Goal: Find contact information: Find contact information

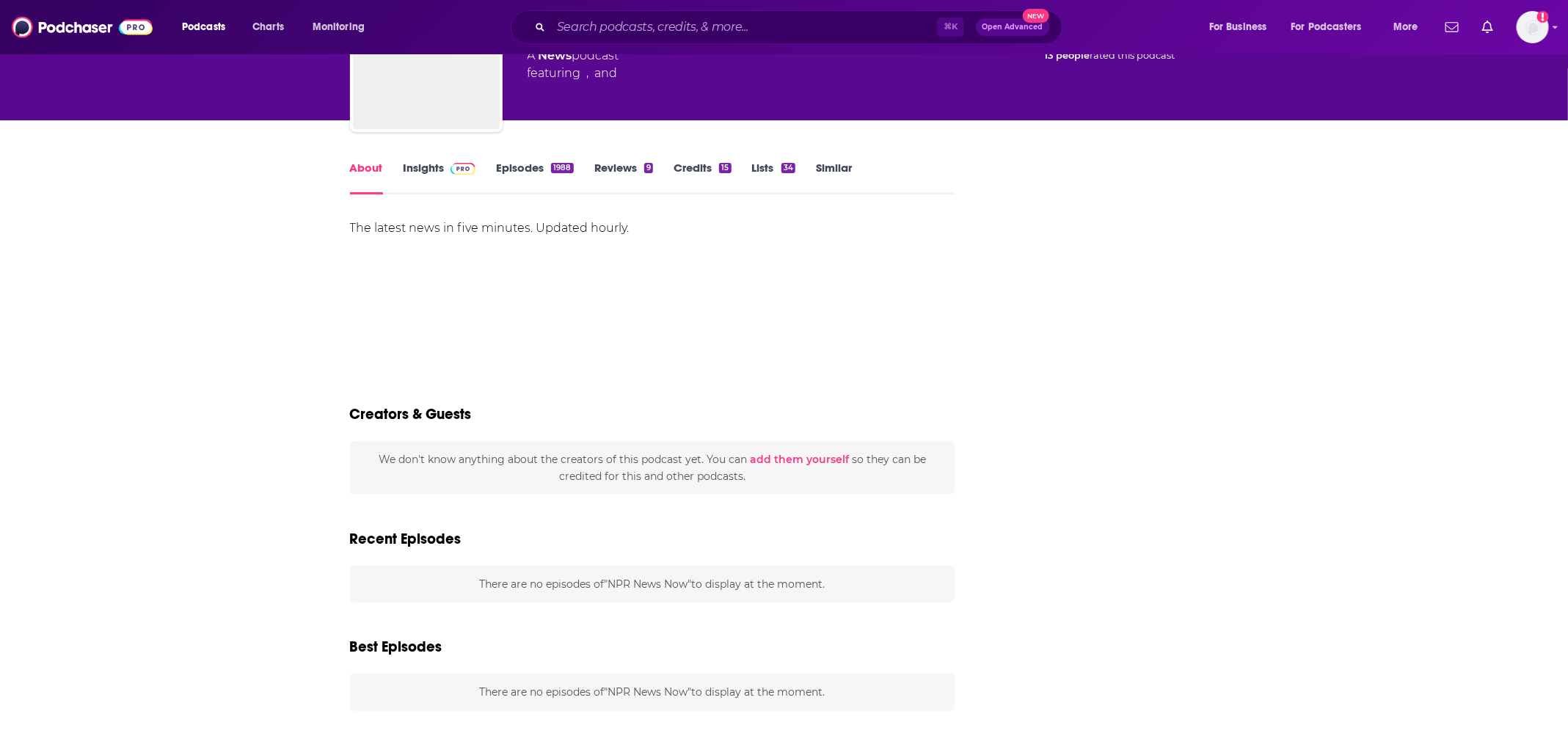
scroll to position [293, 0]
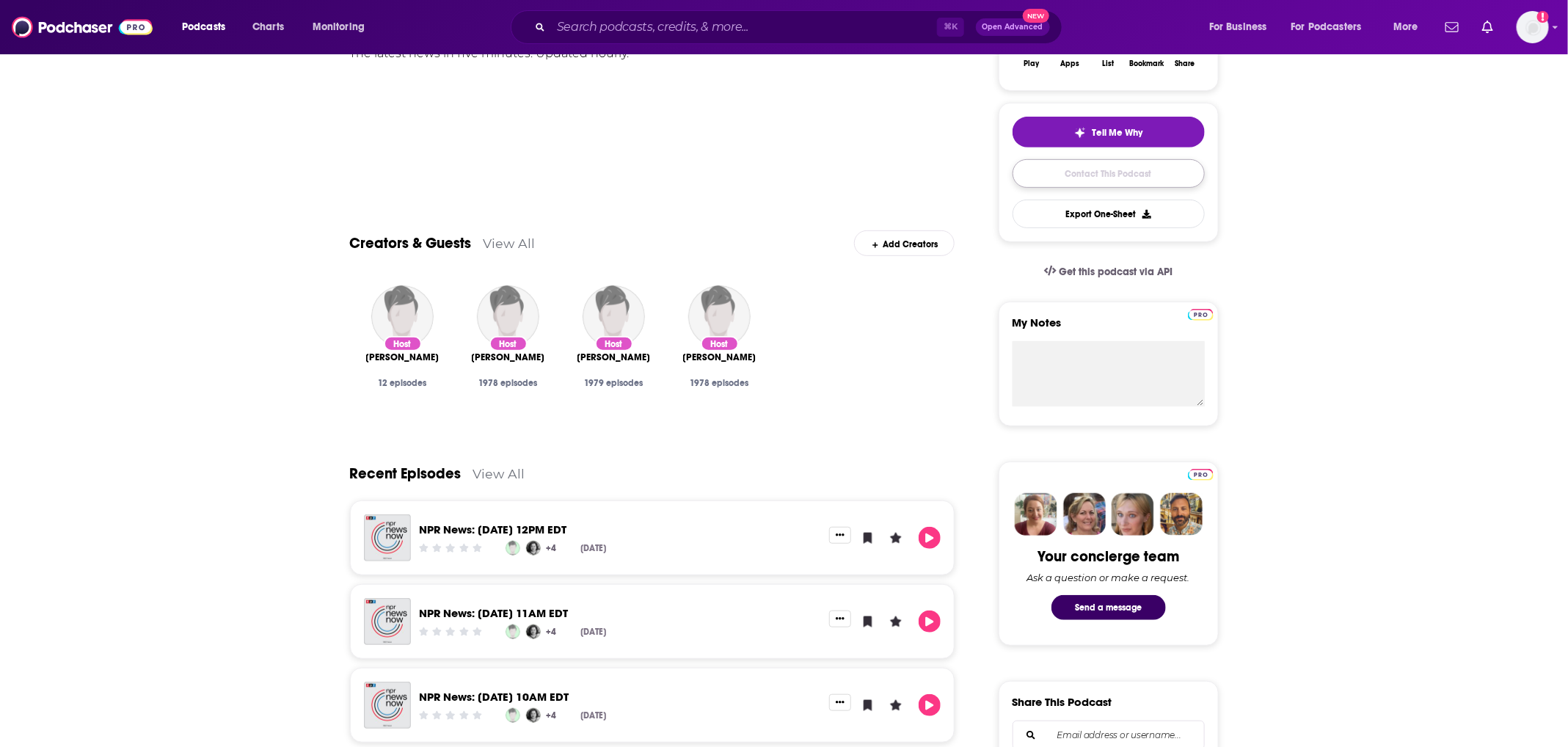
click at [1070, 184] on link "Contact This Podcast" at bounding box center [1109, 174] width 192 height 28
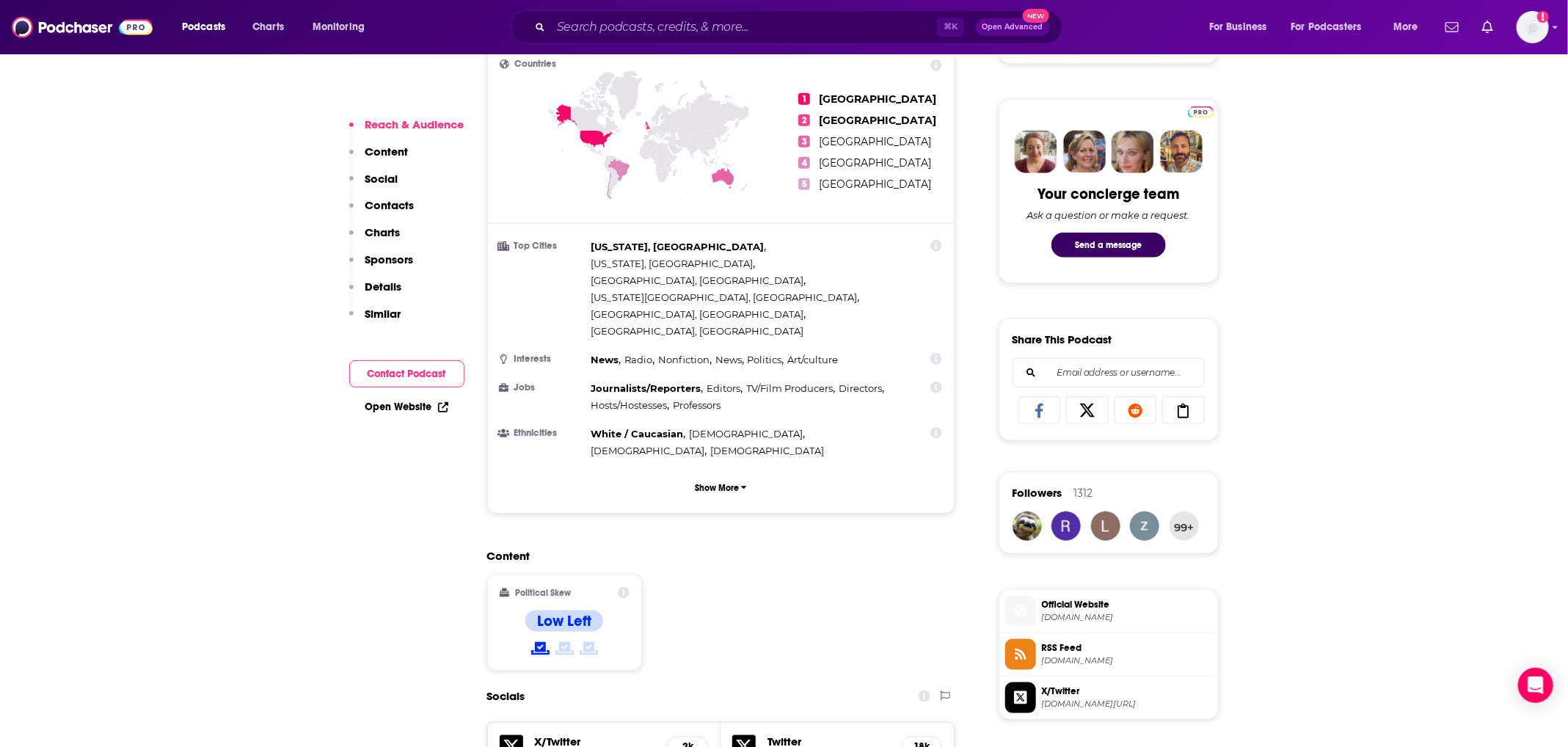
scroll to position [1004, 0]
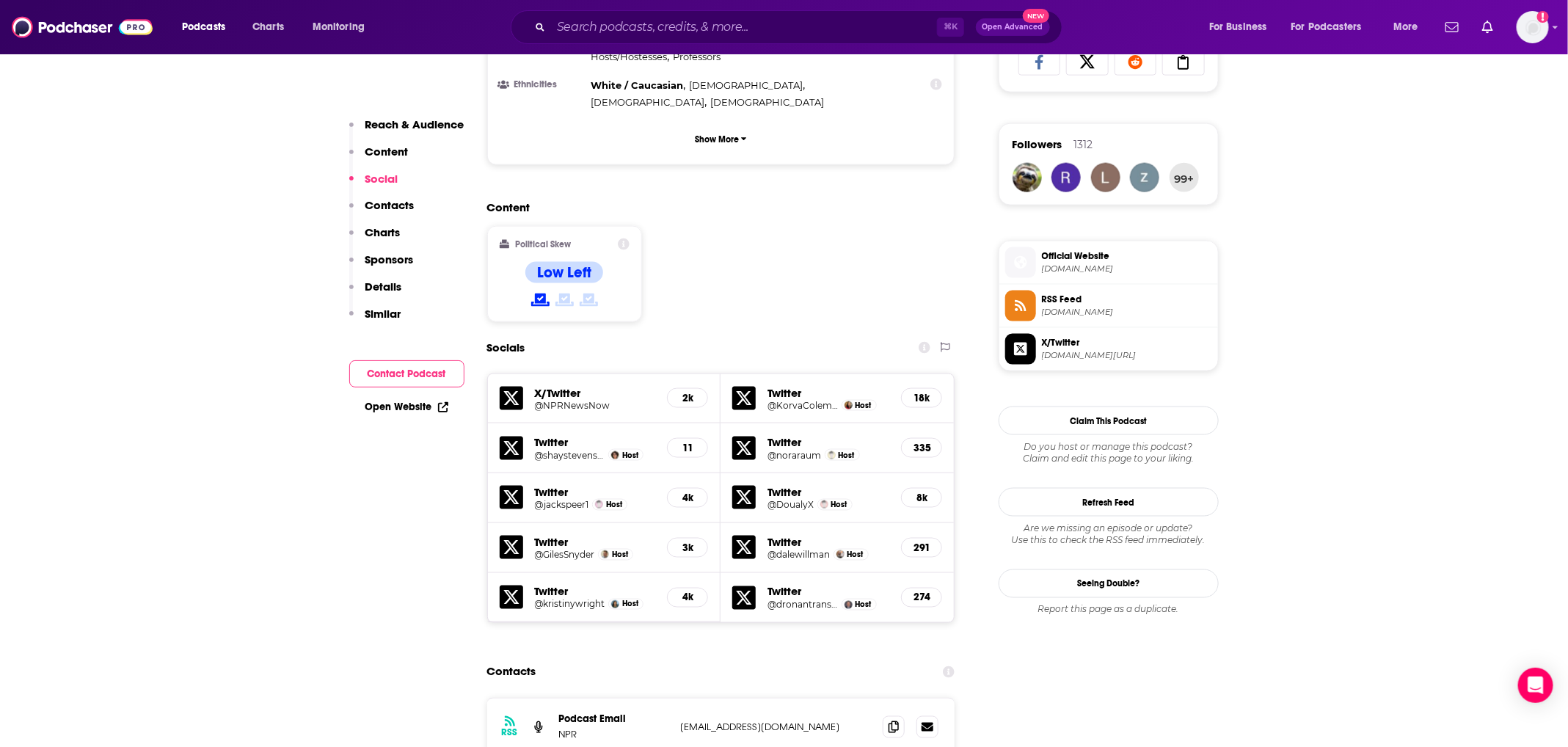
click at [746, 387] on icon at bounding box center [744, 399] width 23 height 23
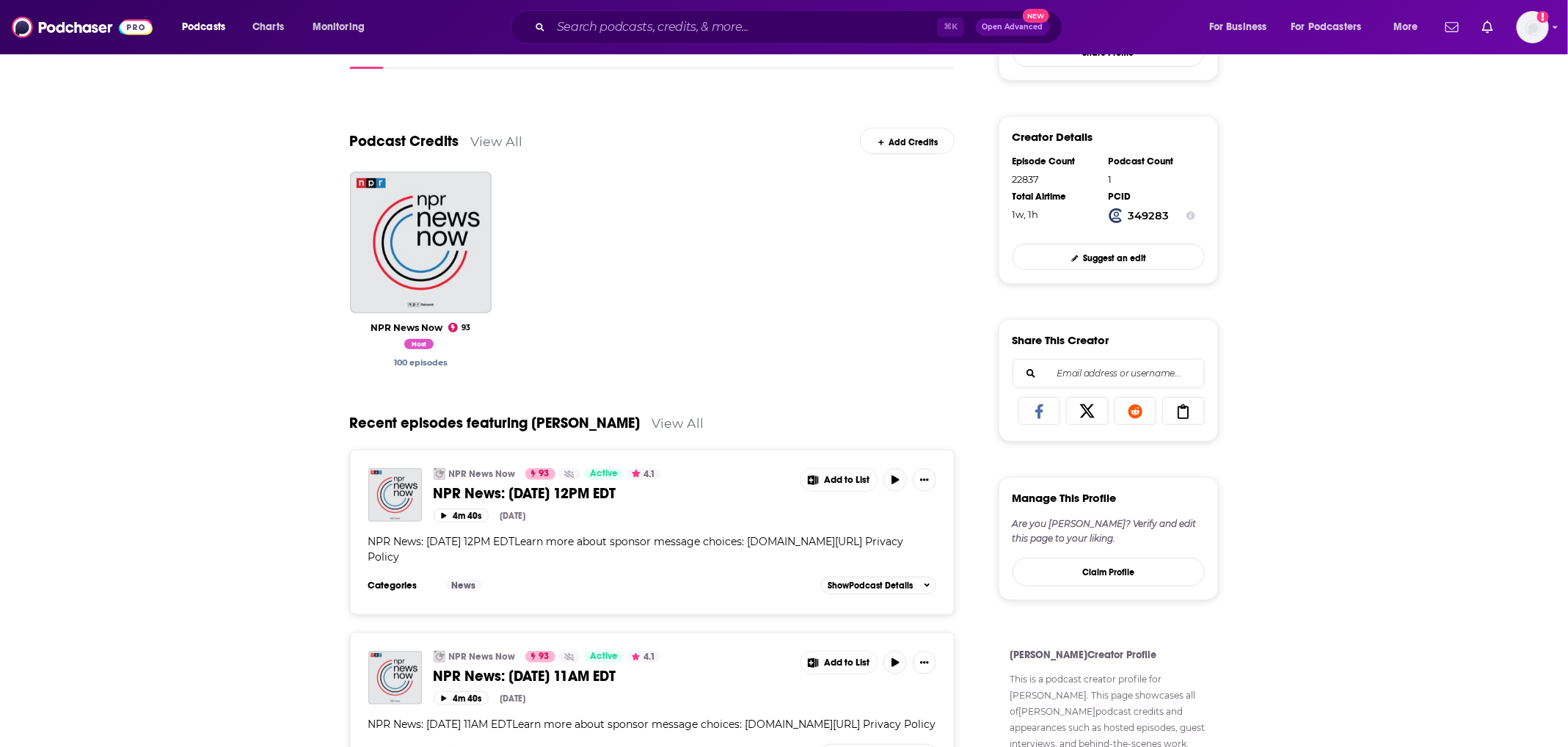
scroll to position [27, 0]
